Goal: Information Seeking & Learning: Learn about a topic

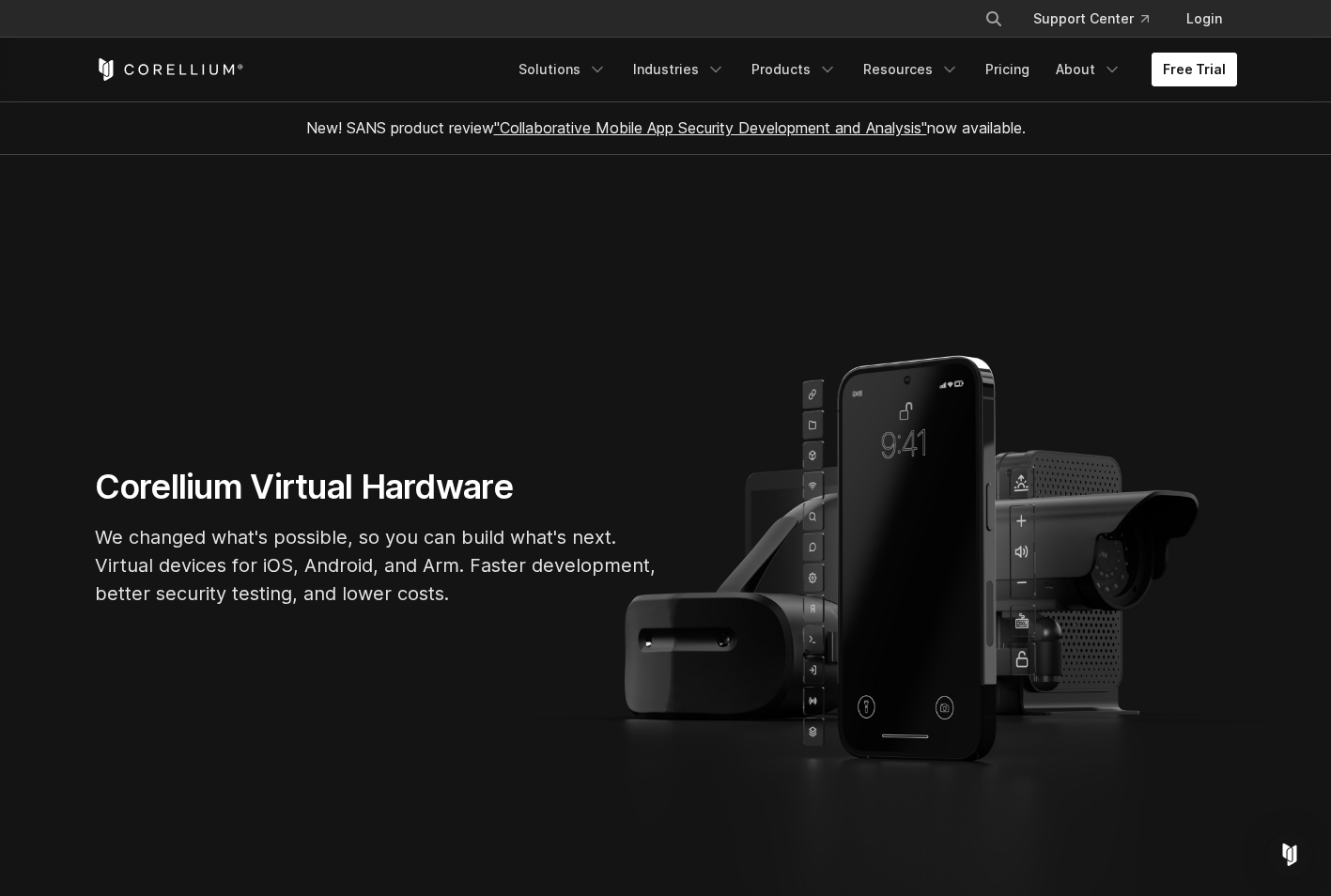
click at [1204, 73] on link "Free Trial" at bounding box center [1195, 70] width 86 height 34
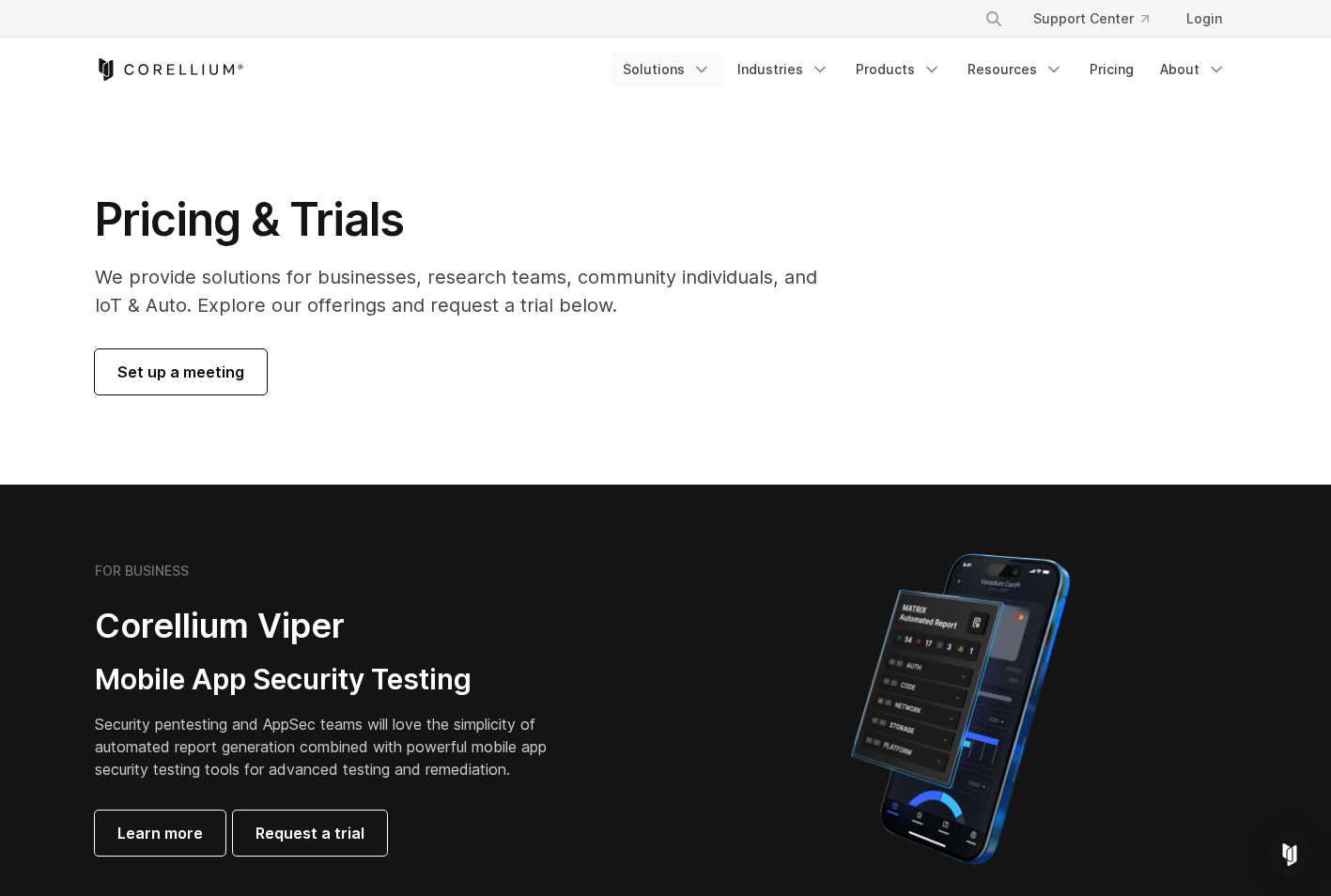
click at [668, 59] on link "Solutions" at bounding box center [666, 70] width 110 height 34
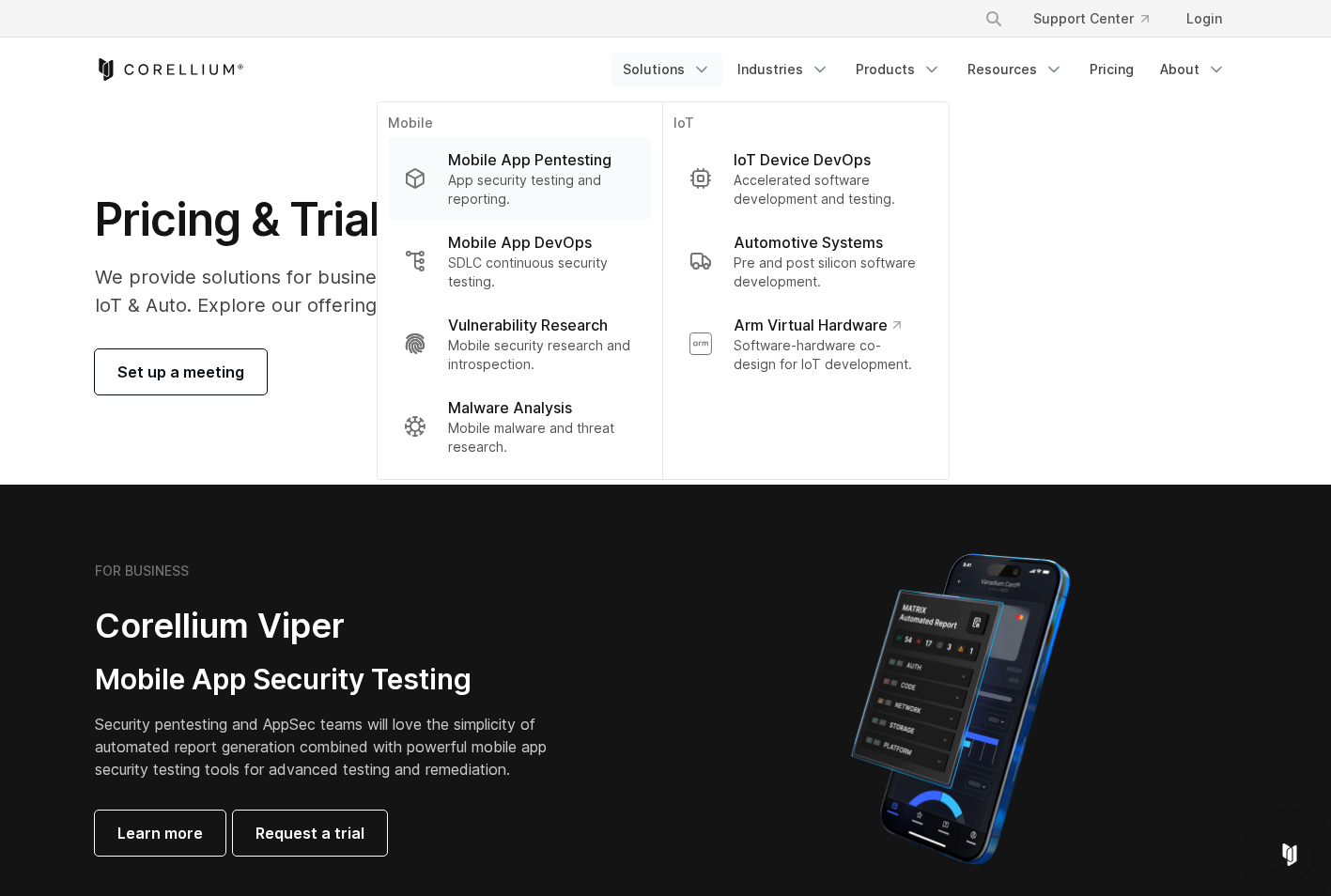
click at [594, 208] on p "App security testing and reporting." at bounding box center [541, 190] width 187 height 38
